Goal: Information Seeking & Learning: Learn about a topic

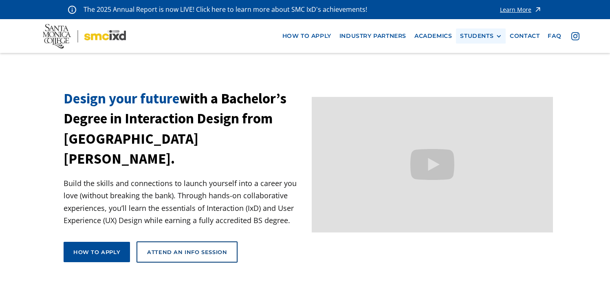
click at [480, 41] on div "STUDENTS PROspective Students GRAD SHOW 2025 Current Students Alumni" at bounding box center [481, 36] width 50 height 15
click at [490, 37] on div "STUDENTS" at bounding box center [476, 36] width 33 height 7
click at [495, 65] on link "Current Students" at bounding box center [496, 66] width 73 height 15
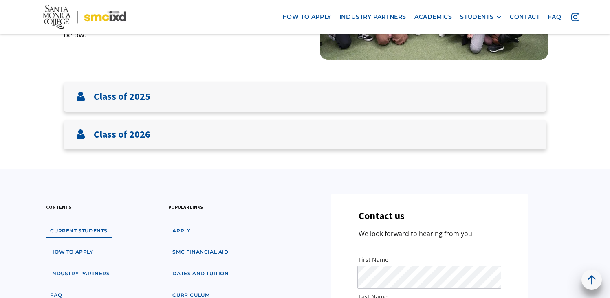
scroll to position [153, 0]
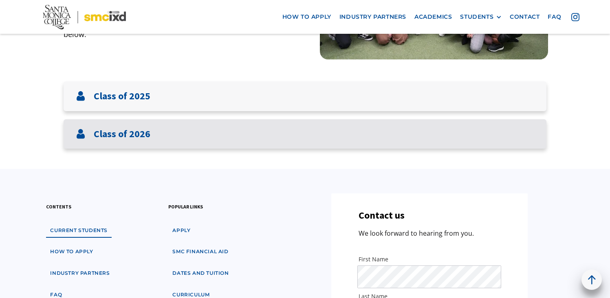
click at [365, 134] on div "Class of 2026" at bounding box center [305, 134] width 483 height 30
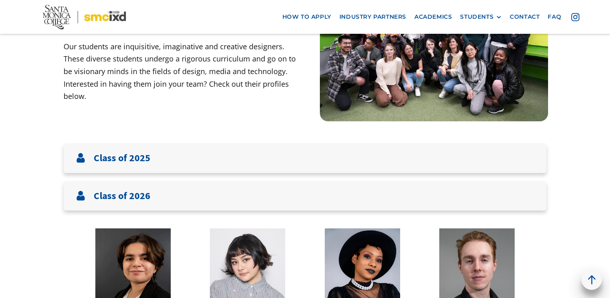
scroll to position [0, 0]
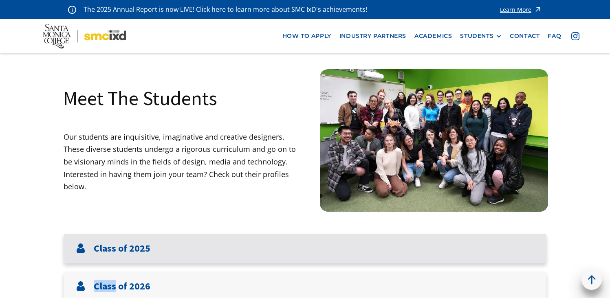
click at [389, 250] on div "Class of 2025" at bounding box center [305, 249] width 483 height 30
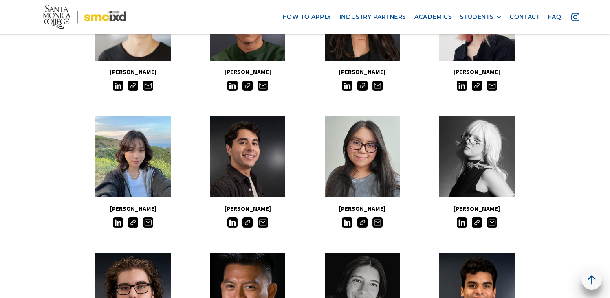
scroll to position [310, 0]
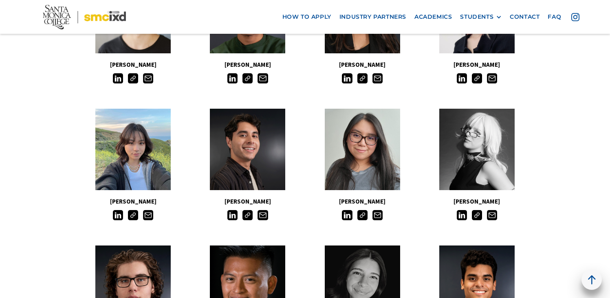
click at [482, 80] on div at bounding box center [477, 77] width 115 height 13
click at [478, 80] on img at bounding box center [477, 78] width 10 height 10
